Goal: Download file/media

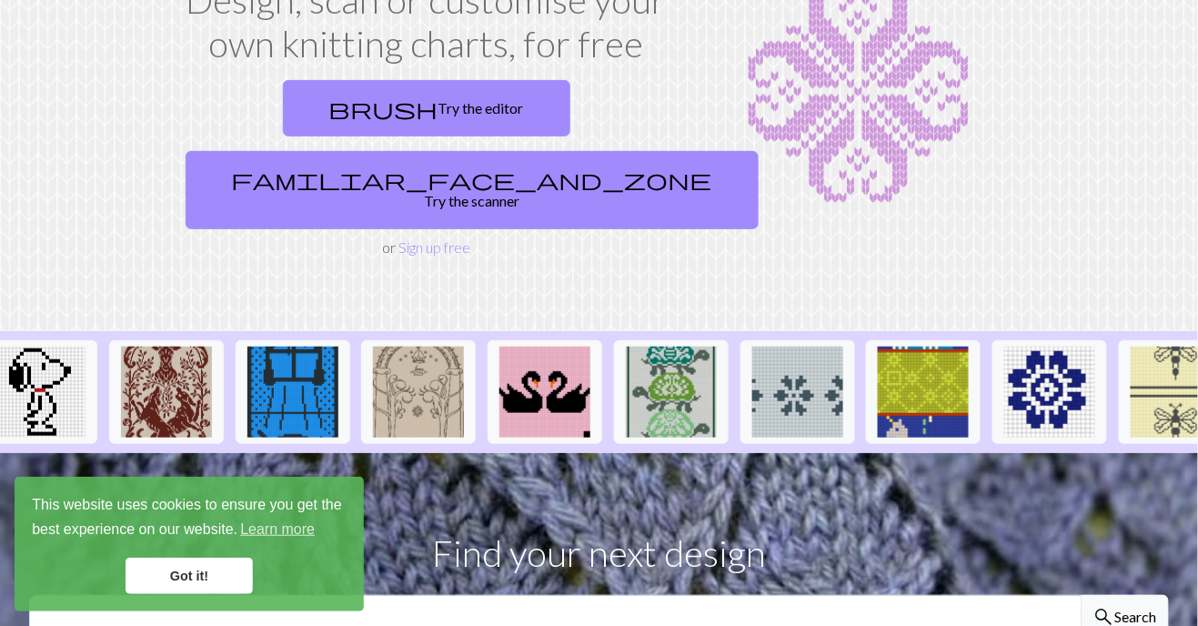
scroll to position [0, 1417]
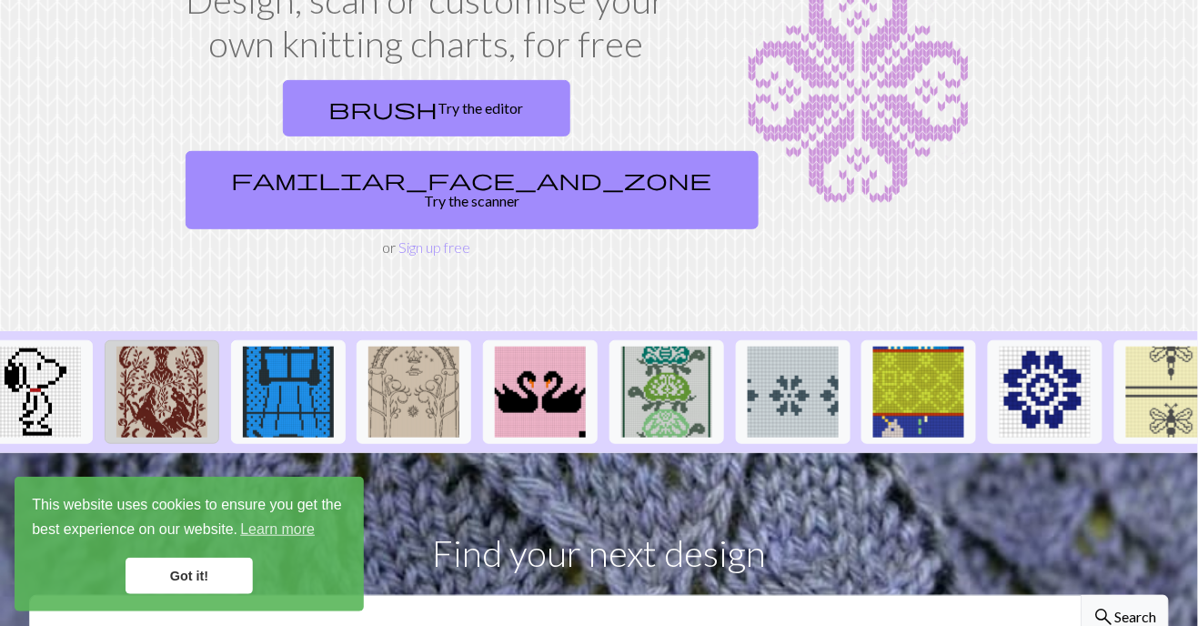
click at [186, 347] on img at bounding box center [161, 392] width 91 height 91
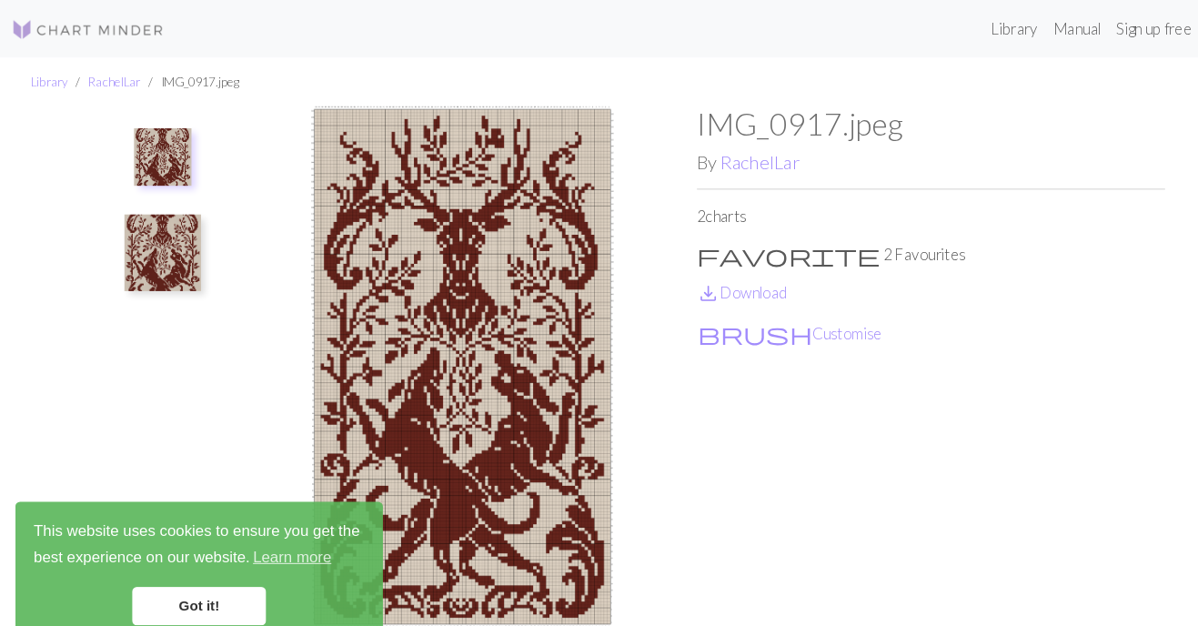
click at [130, 250] on img at bounding box center [154, 240] width 73 height 73
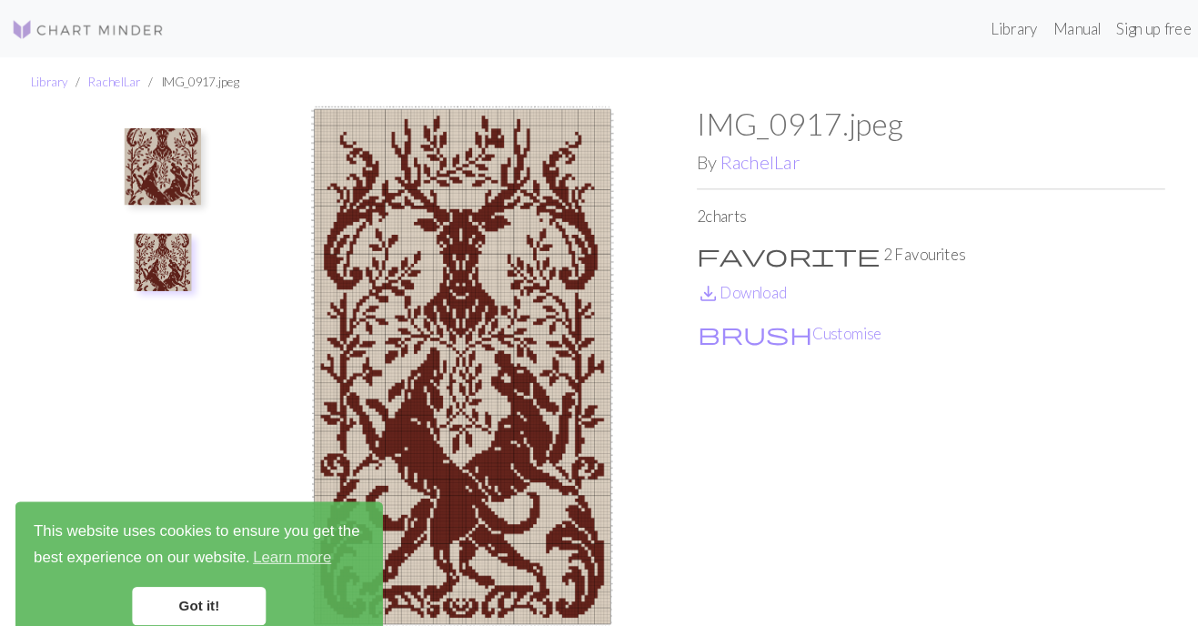
click at [154, 247] on img at bounding box center [154, 249] width 55 height 55
click at [159, 186] on img at bounding box center [154, 158] width 73 height 73
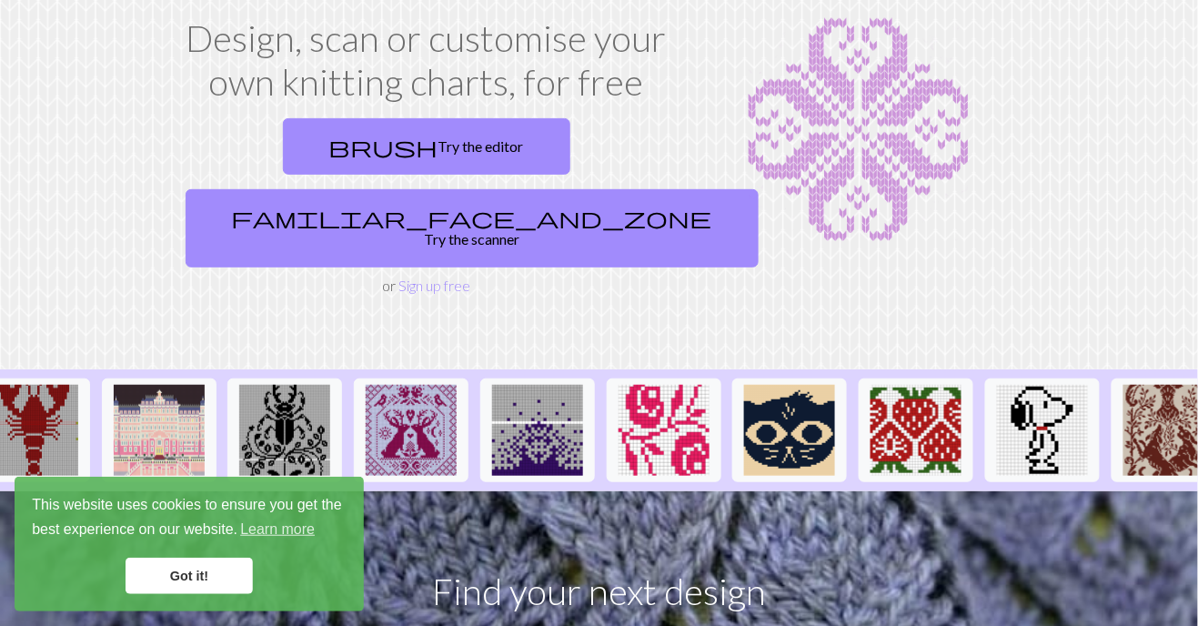
scroll to position [0, 409]
click at [539, 405] on img at bounding box center [537, 430] width 91 height 91
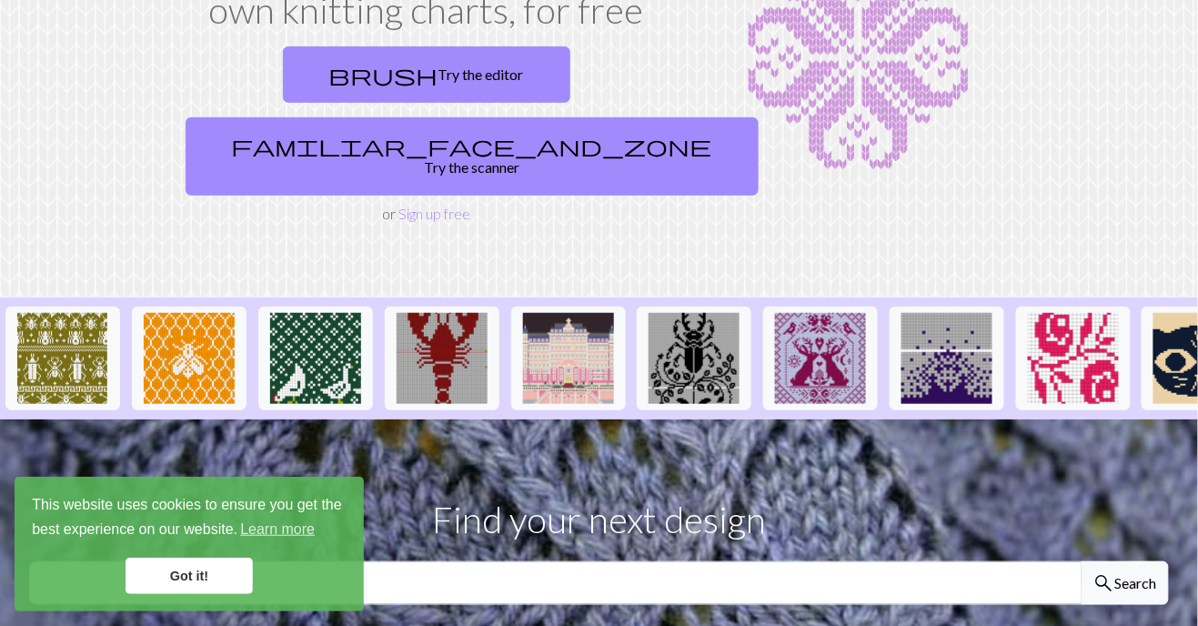
scroll to position [185, 0]
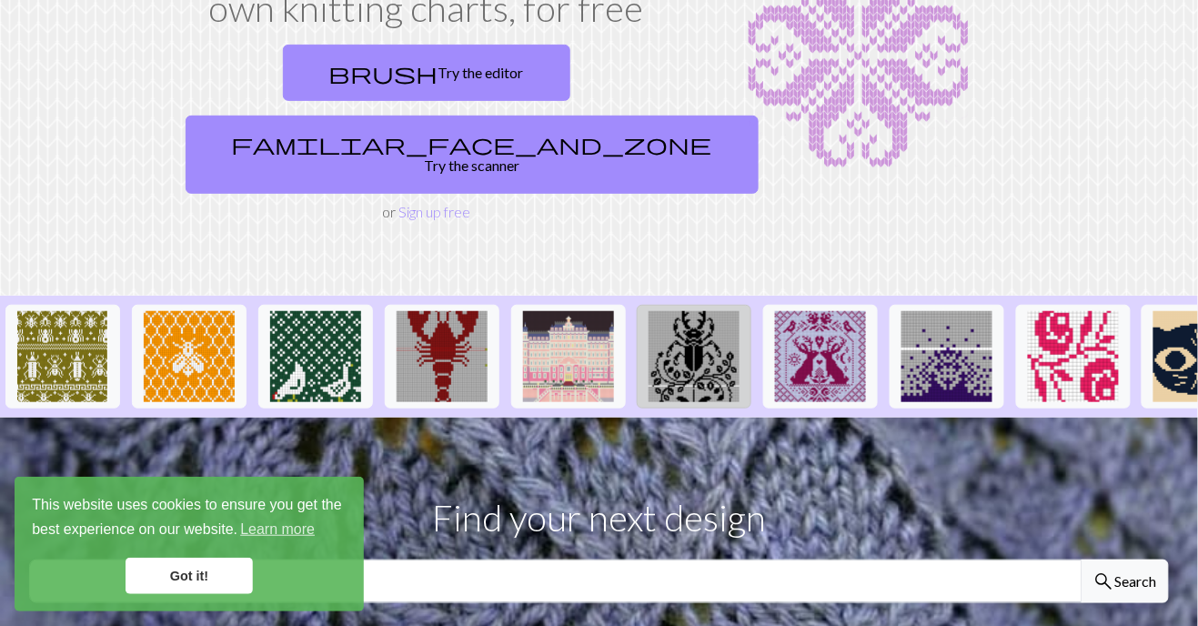
click at [660, 311] on img at bounding box center [694, 356] width 91 height 91
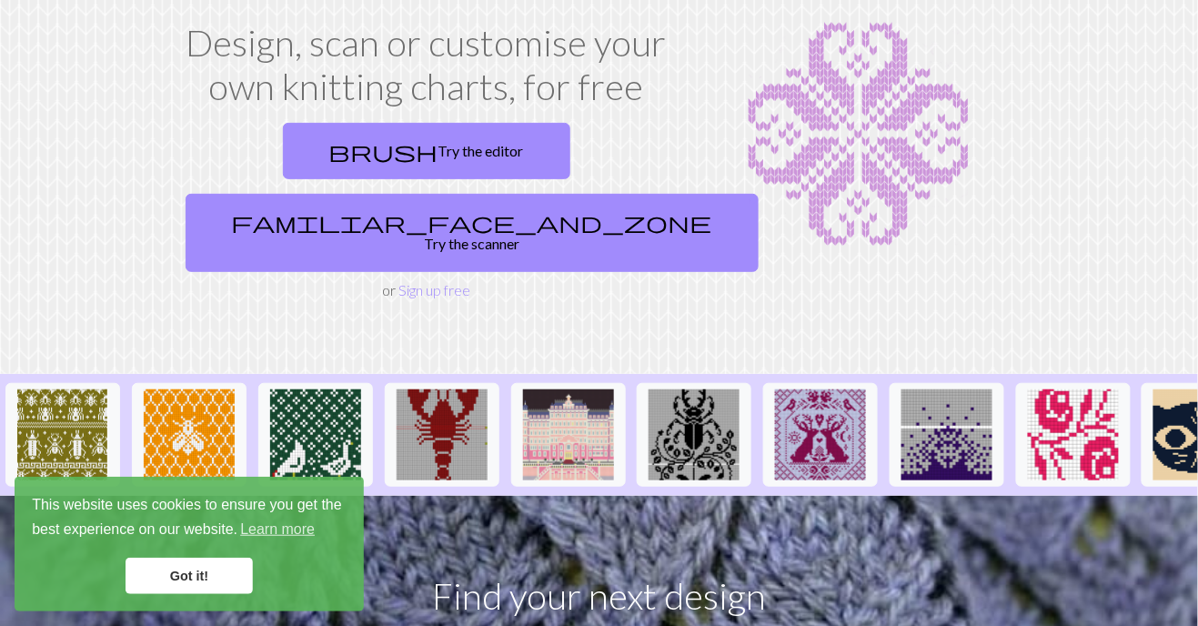
scroll to position [113, 0]
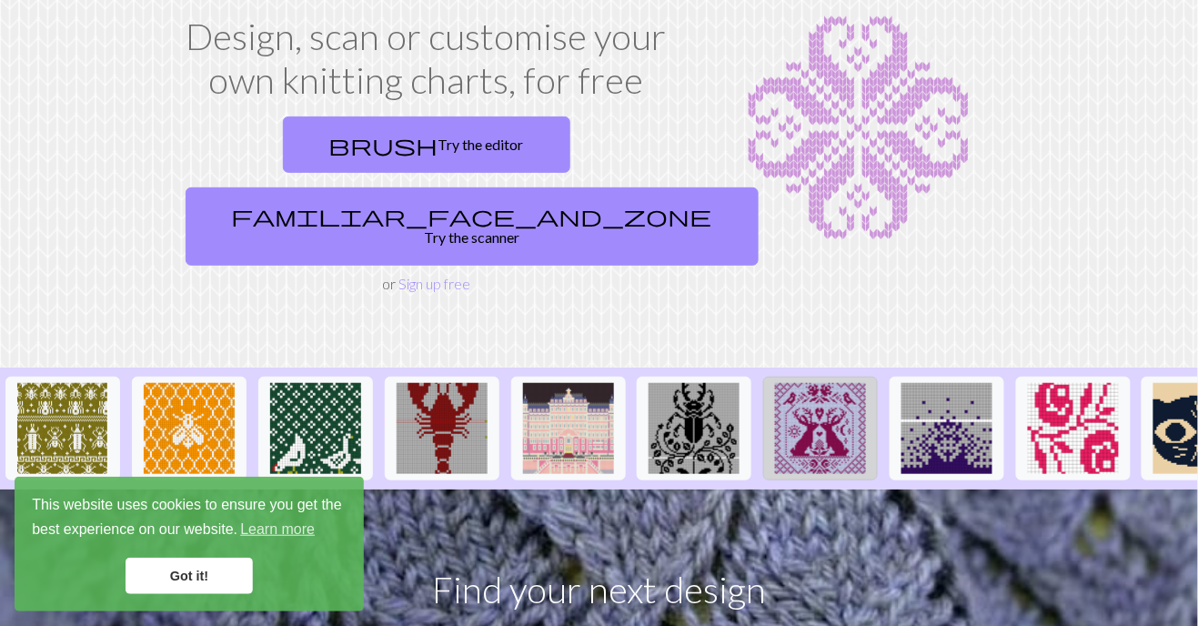
click at [823, 383] on img at bounding box center [820, 428] width 91 height 91
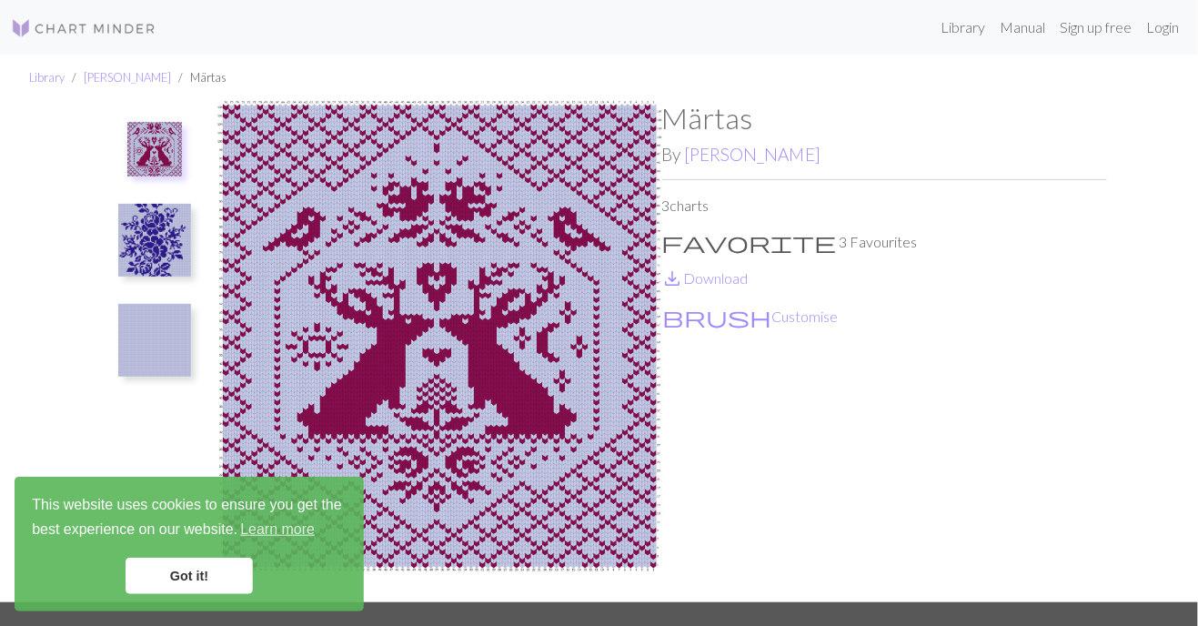
click at [166, 224] on img at bounding box center [154, 240] width 73 height 73
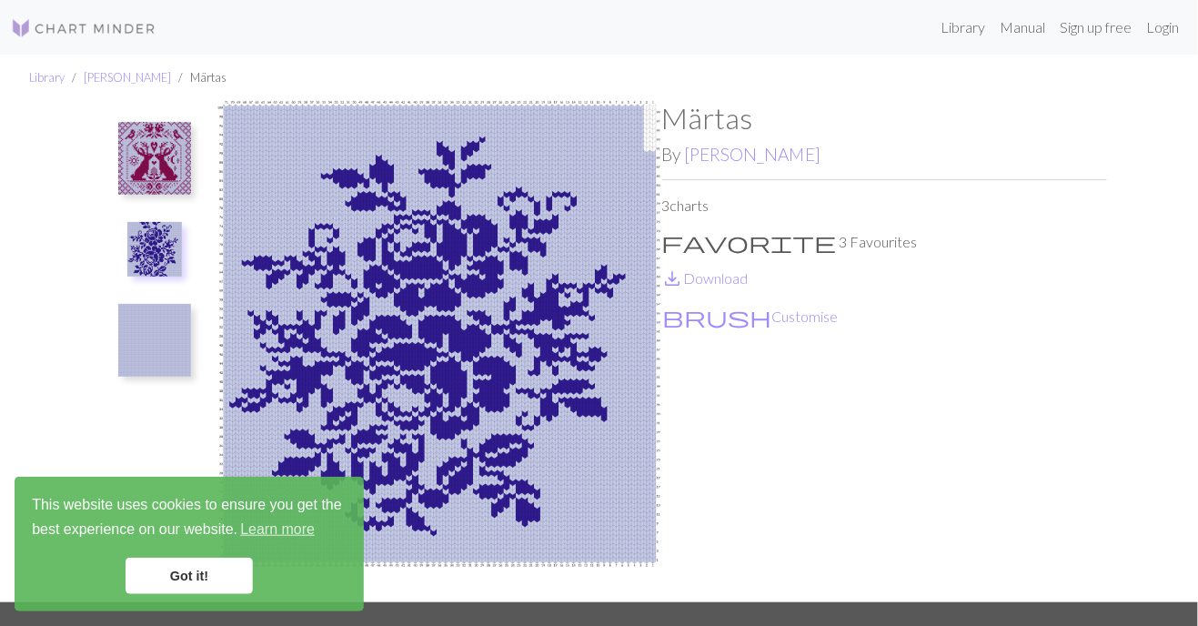
click at [157, 308] on img at bounding box center [154, 340] width 73 height 73
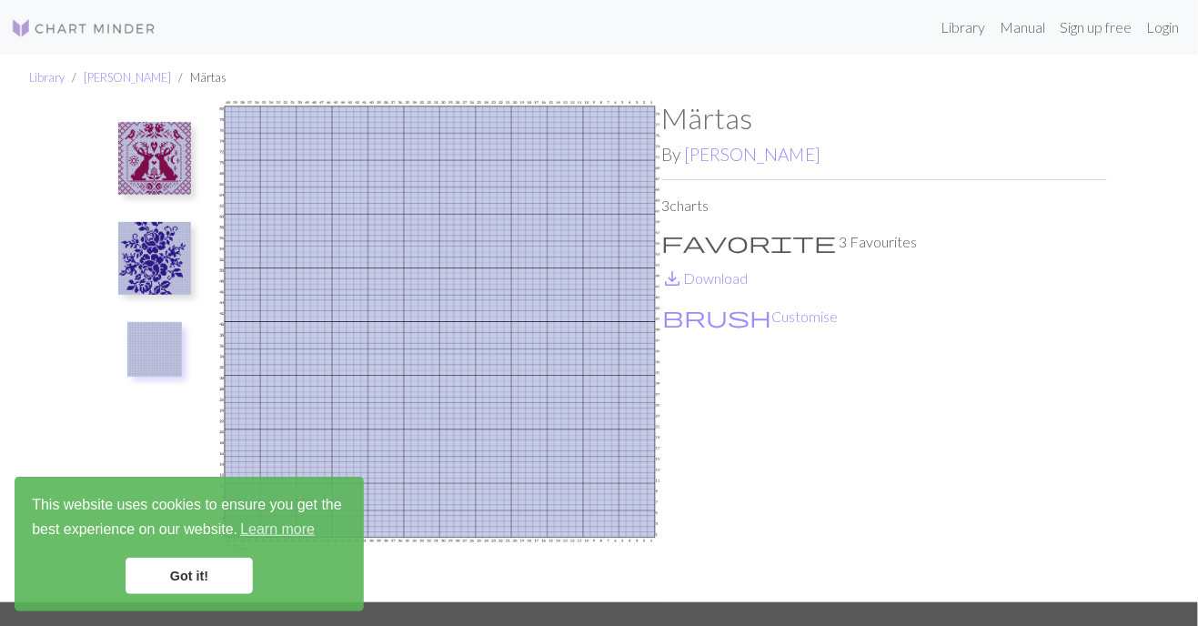
click at [172, 357] on img at bounding box center [154, 349] width 55 height 55
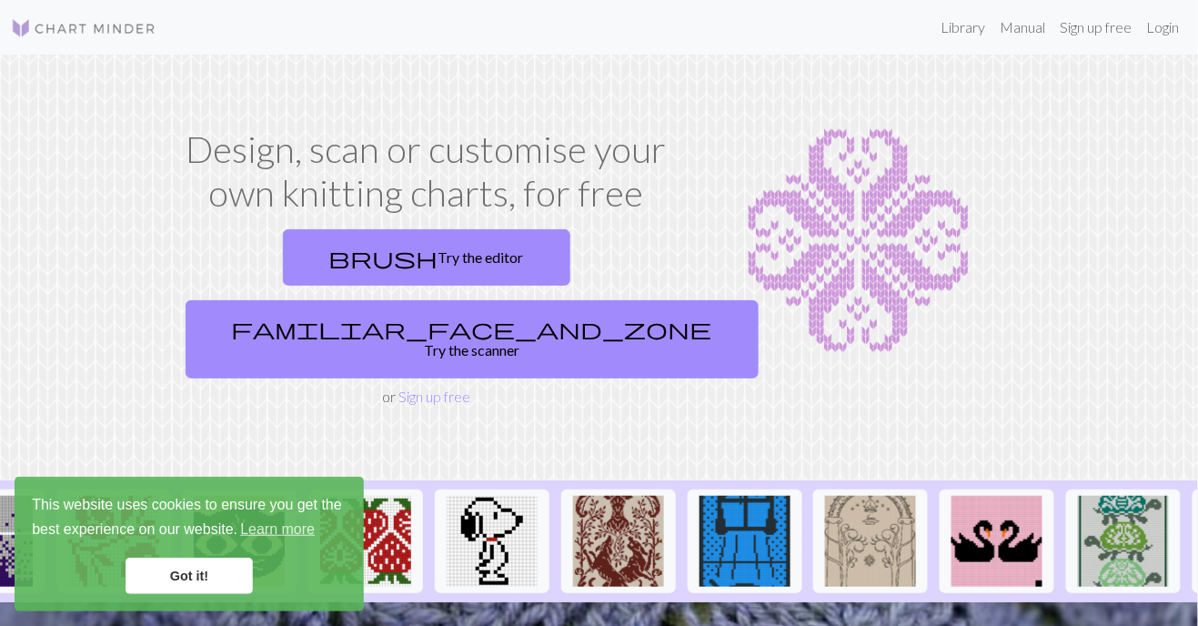
scroll to position [0, 960]
click at [840, 496] on img at bounding box center [870, 541] width 91 height 91
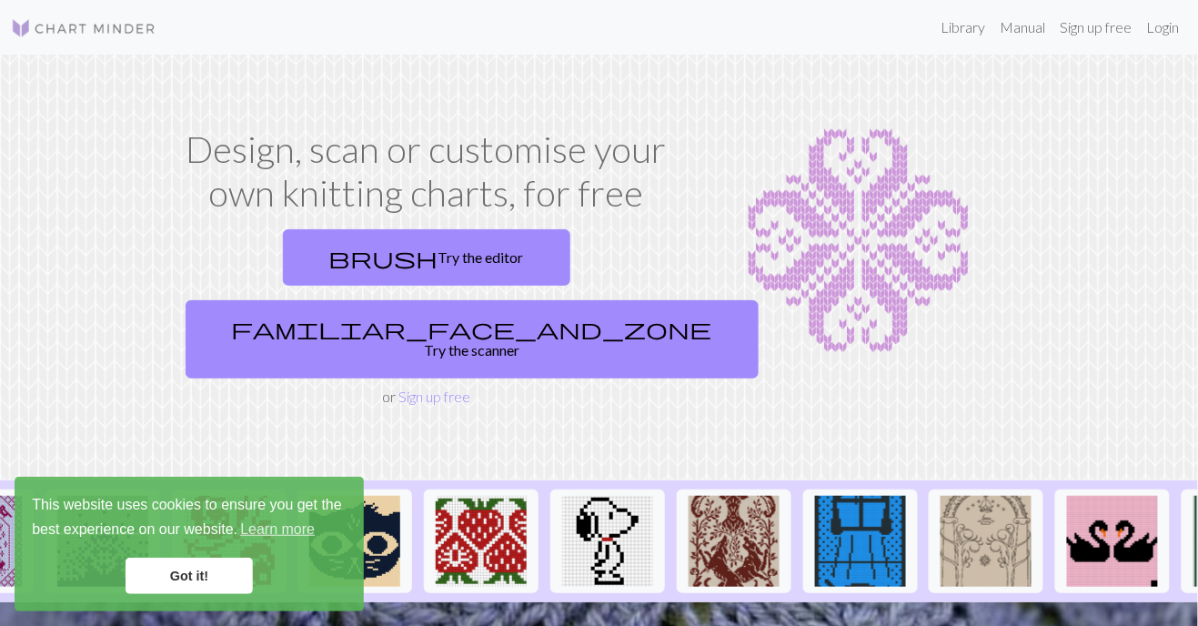
scroll to position [0, 878]
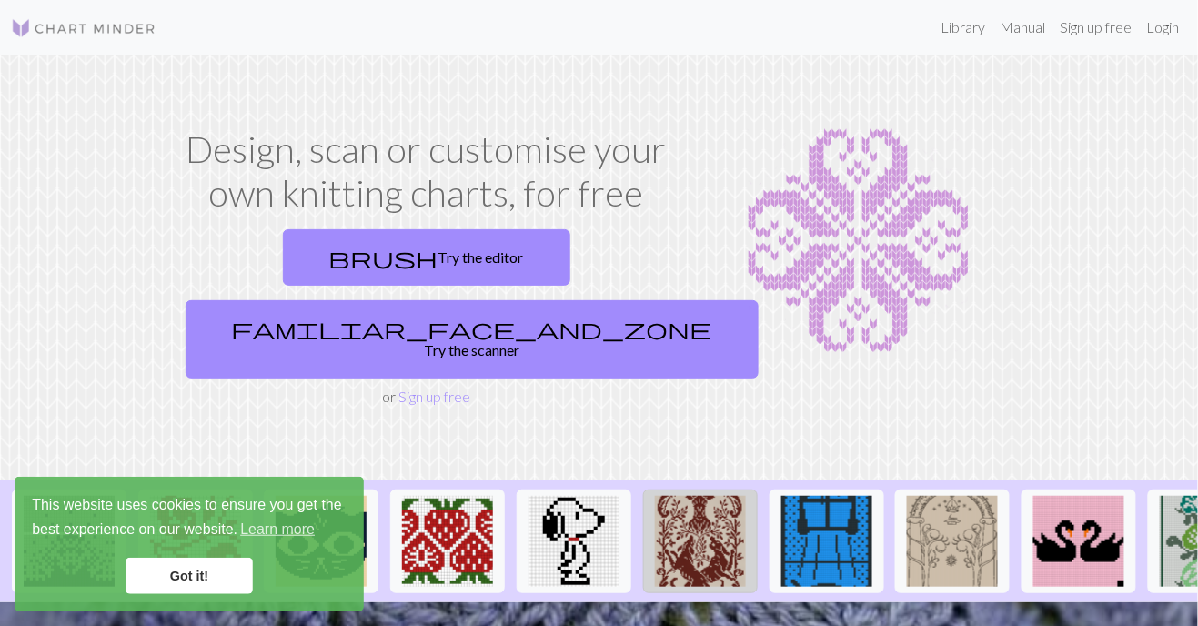
click at [707, 496] on img at bounding box center [700, 541] width 91 height 91
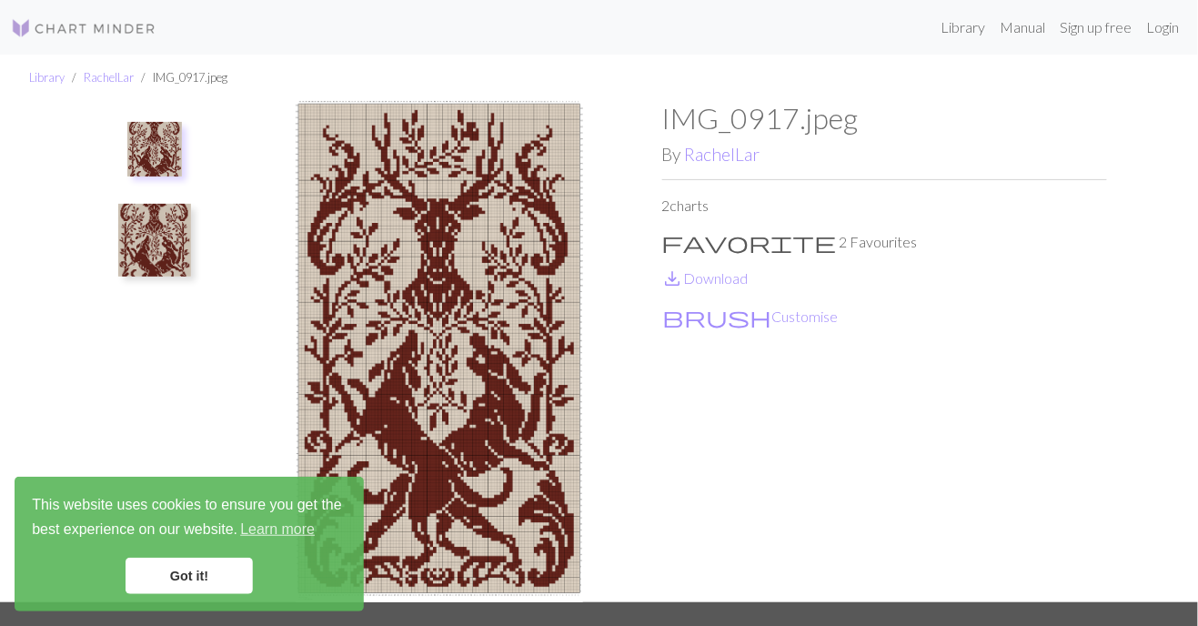
click at [195, 594] on link "Got it!" at bounding box center [189, 576] width 127 height 36
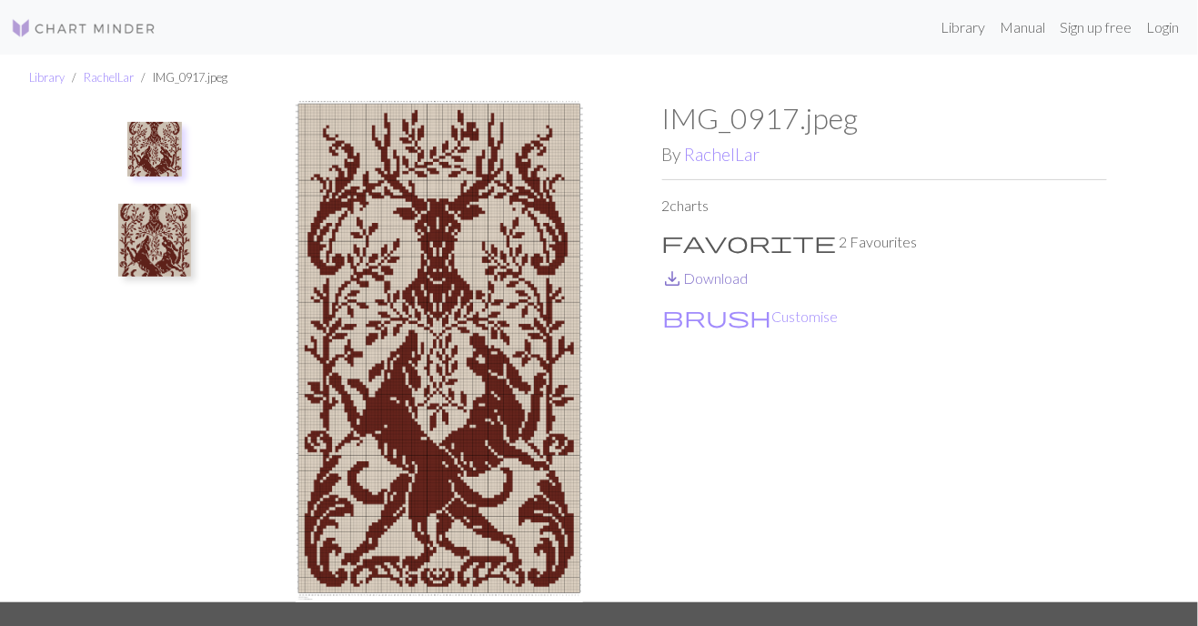
click at [707, 271] on link "save_alt Download" at bounding box center [705, 277] width 86 height 17
